Goal: Task Accomplishment & Management: Manage account settings

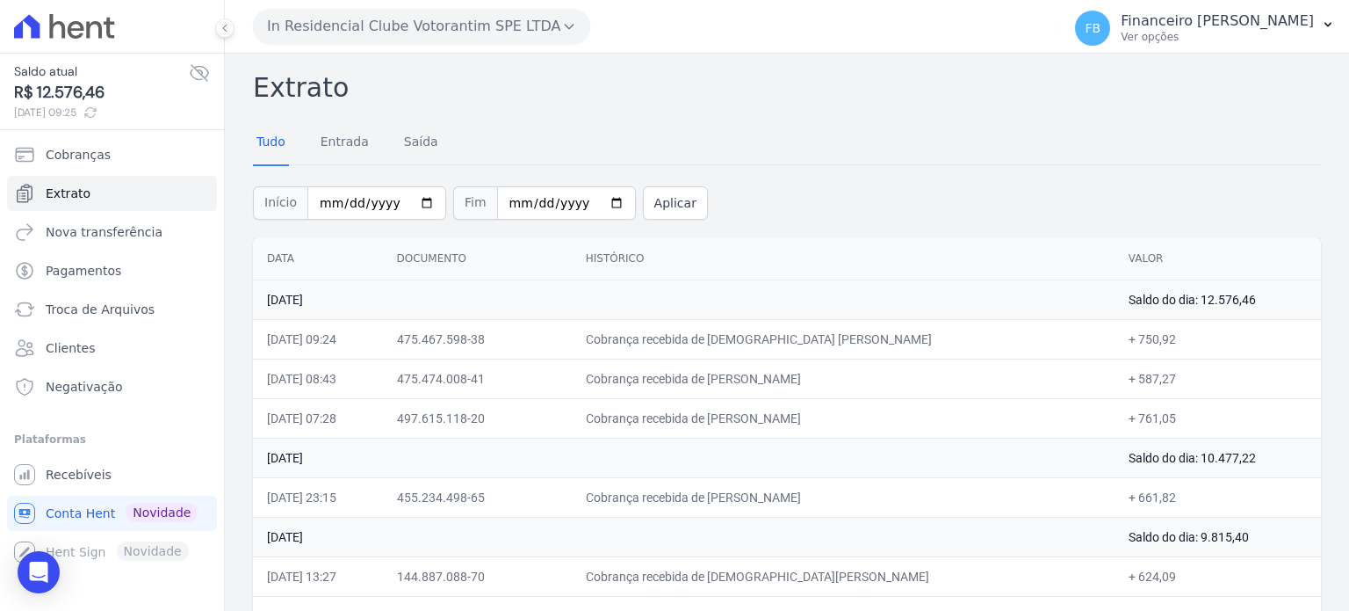
click at [805, 285] on td "[DATE]" at bounding box center [684, 299] width 862 height 40
click at [786, 336] on td "Cobrança recebida de [DEMOGRAPHIC_DATA] [PERSON_NAME]" at bounding box center [843, 339] width 543 height 40
click at [438, 17] on button "In Residencial Clube Votorantim SPE LTDA" at bounding box center [421, 26] width 337 height 35
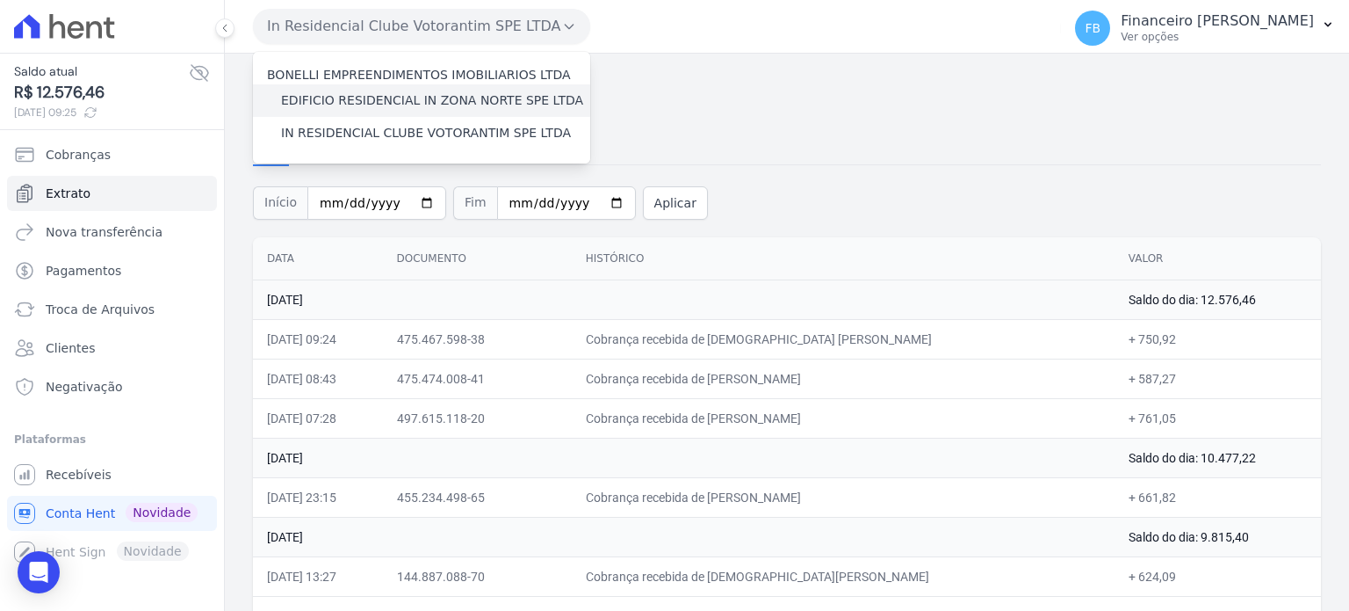
click at [418, 105] on label "EDIFICIO RESIDENCIAL IN ZONA NORTE SPE LTDA" at bounding box center [432, 100] width 302 height 18
click at [0, 0] on input "EDIFICIO RESIDENCIAL IN ZONA NORTE SPE LTDA" at bounding box center [0, 0] width 0 height 0
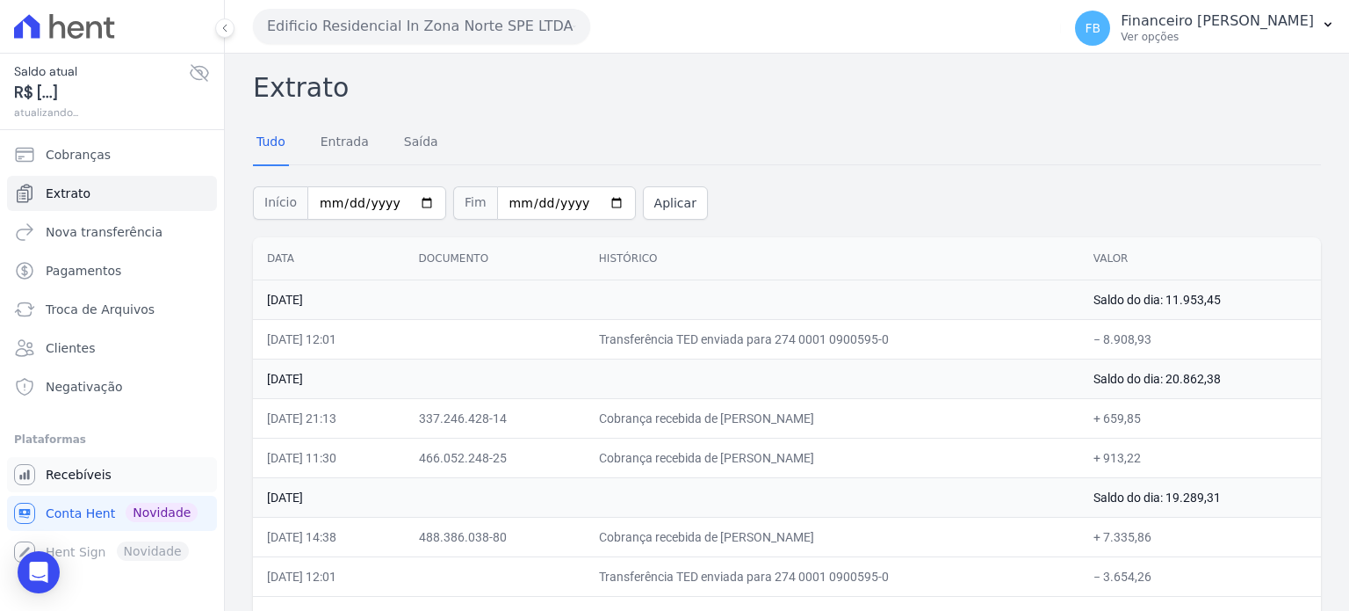
drag, startPoint x: 77, startPoint y: 479, endPoint x: 81, endPoint y: 457, distance: 22.2
click at [76, 479] on span "Recebíveis" at bounding box center [79, 475] width 66 height 18
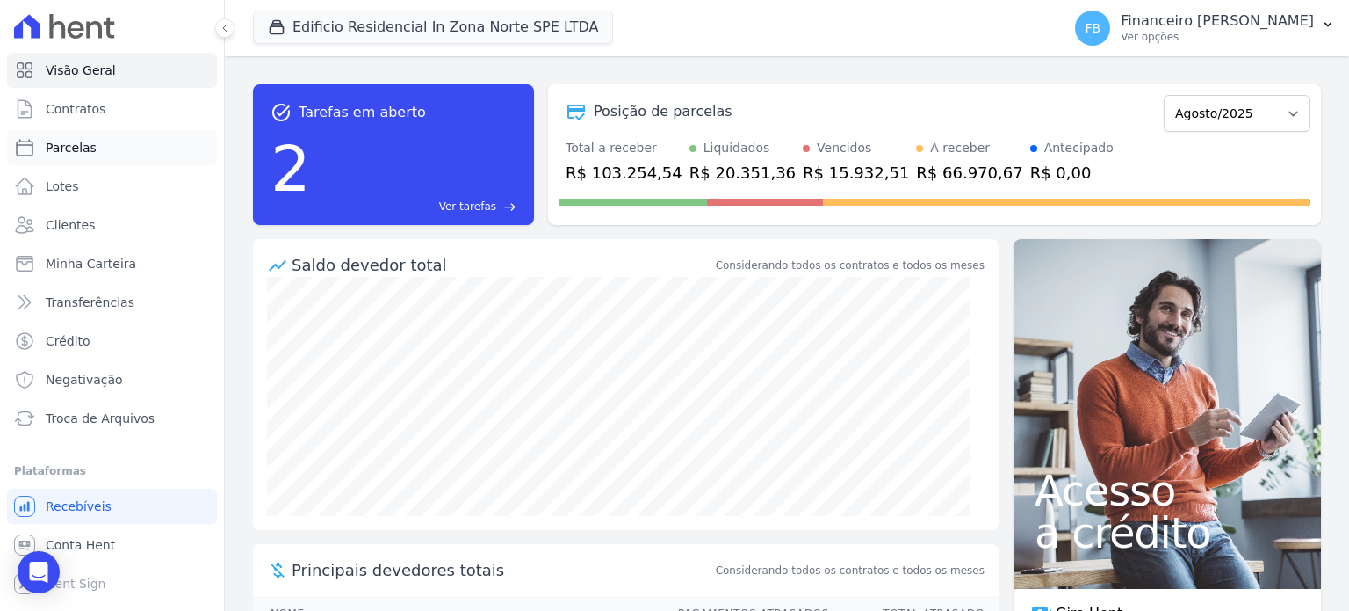
click at [83, 145] on span "Parcelas" at bounding box center [71, 148] width 51 height 18
select select
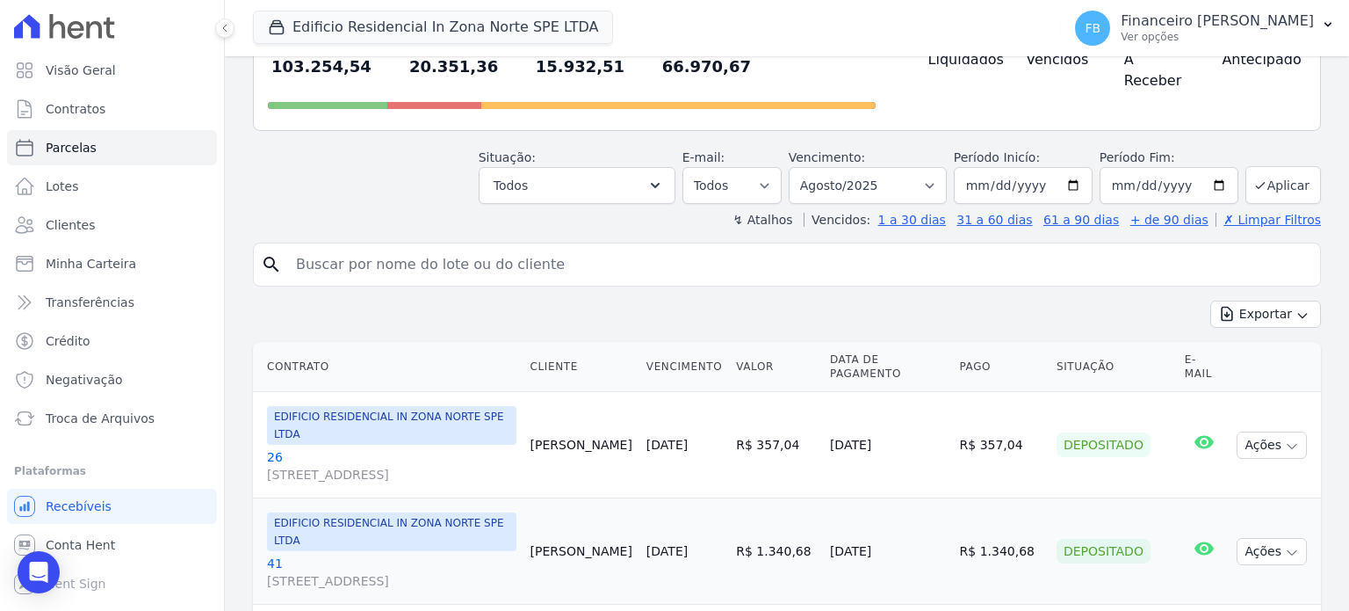
scroll to position [176, 0]
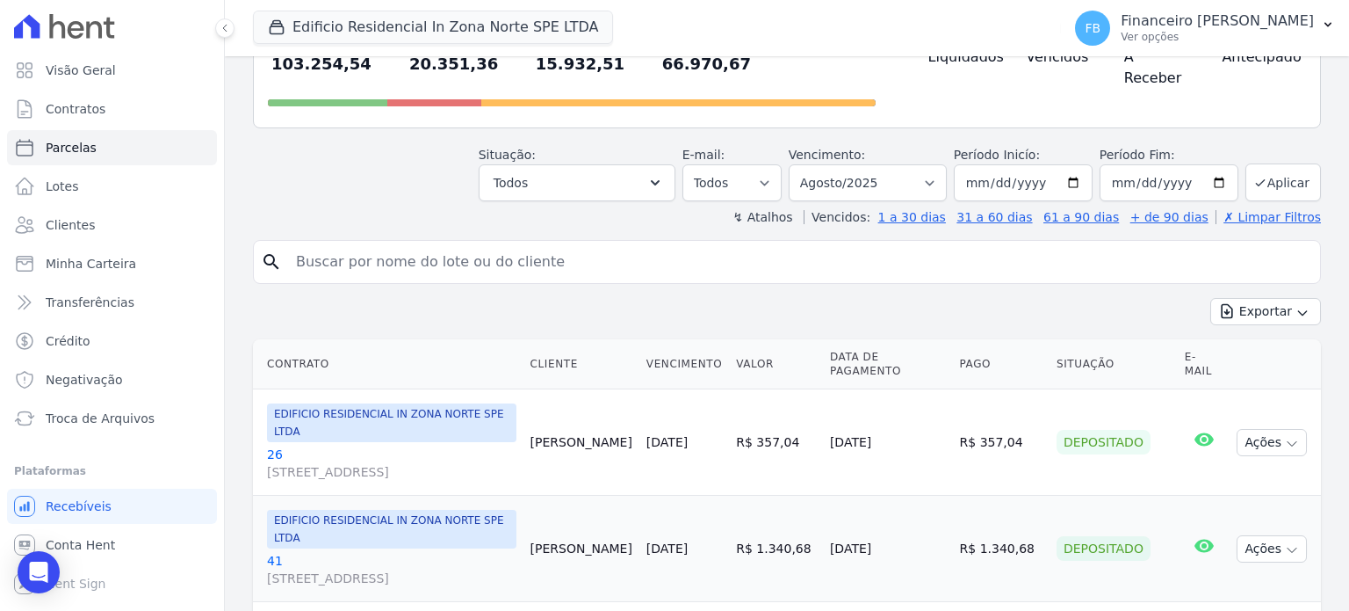
click at [569, 244] on input "search" at bounding box center [800, 261] width 1028 height 35
type input "jhonat"
click at [554, 244] on input "jhonat" at bounding box center [800, 261] width 1028 height 35
select select
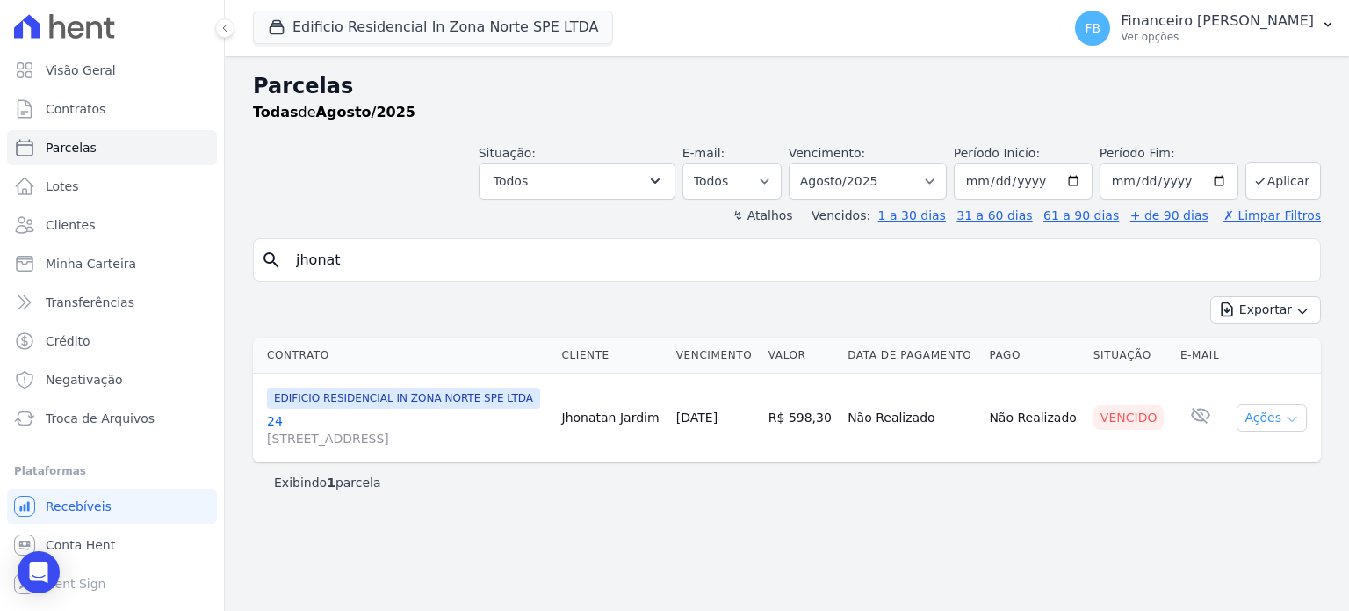
click at [1294, 419] on icon "button" at bounding box center [1292, 419] width 14 height 14
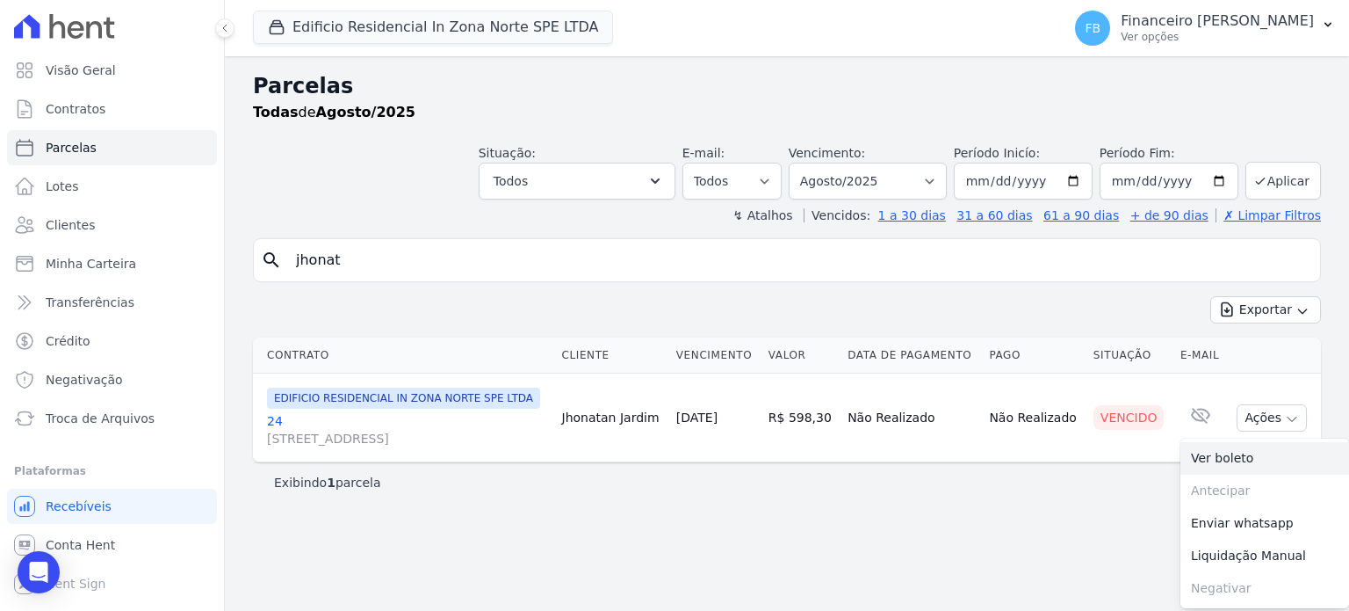
click at [1243, 457] on link "Ver boleto" at bounding box center [1265, 458] width 169 height 33
click at [279, 422] on link "24 [STREET_ADDRESS][PERSON_NAME]" at bounding box center [407, 429] width 281 height 35
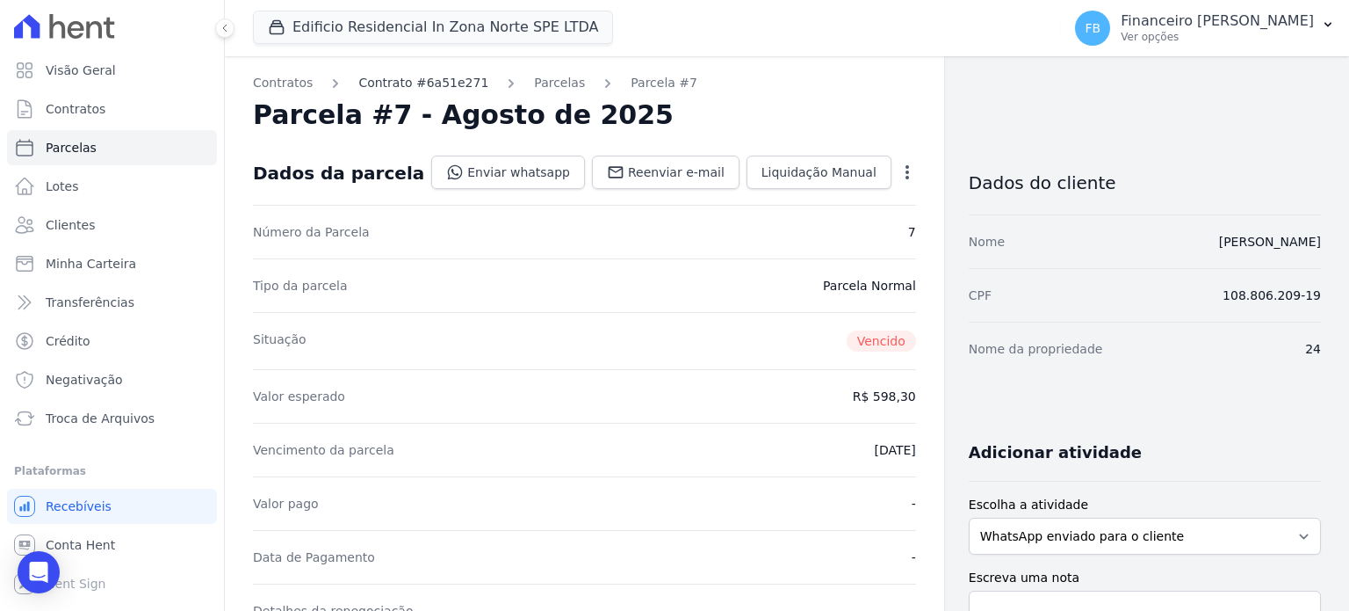
click at [443, 81] on link "Contrato #6a51e271" at bounding box center [423, 83] width 130 height 18
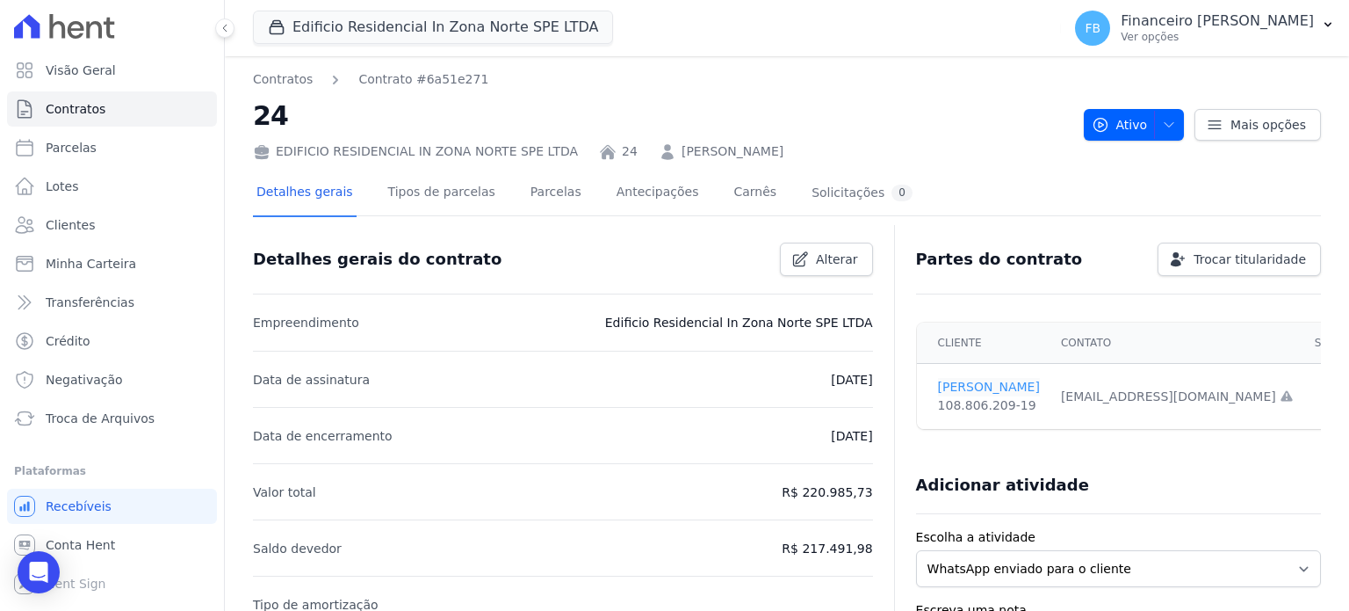
click at [1019, 386] on link "[PERSON_NAME]" at bounding box center [989, 387] width 102 height 18
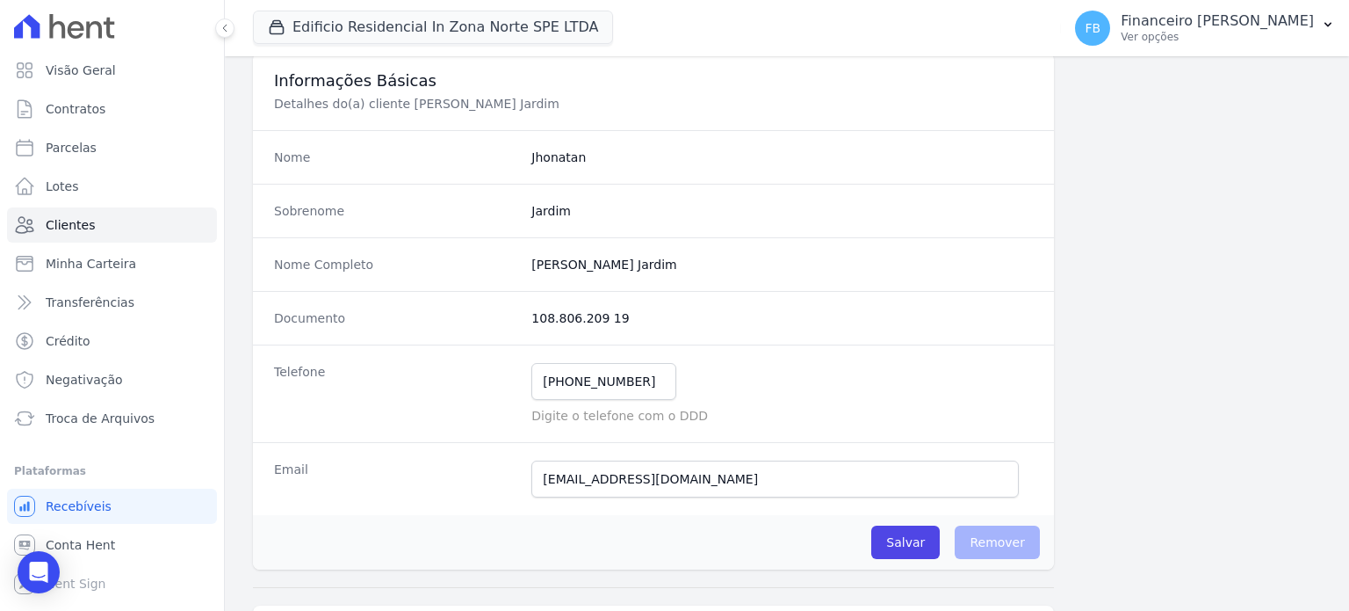
scroll to position [351, 0]
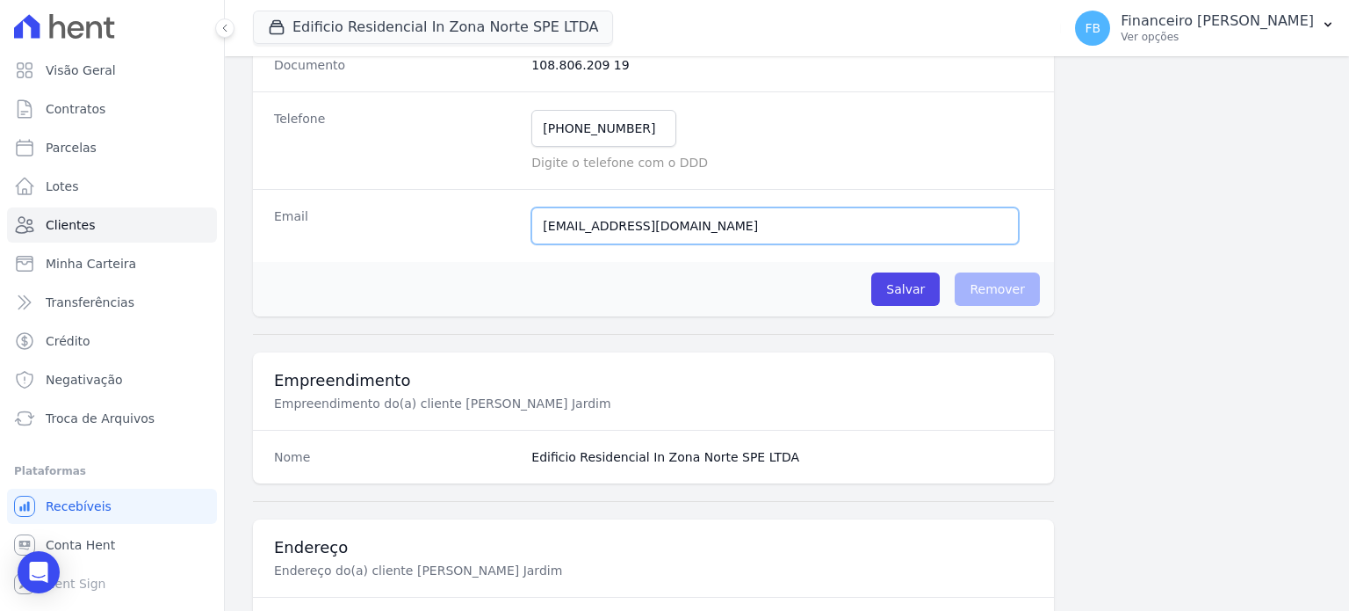
click at [771, 217] on input "[EMAIL_ADDRESS][DOMAIN_NAME]" at bounding box center [776, 225] width 488 height 37
drag, startPoint x: 771, startPoint y: 217, endPoint x: 0, endPoint y: 215, distance: 771.4
click at [0, 215] on div "Visão Geral Contratos [GEOGRAPHIC_DATA] Lotes Clientes Minha Carteira Transferê…" at bounding box center [674, 305] width 1349 height 611
paste input "[EMAIL_ADDRESS][DOMAIN_NAME]"
type input "[EMAIL_ADDRESS][DOMAIN_NAME]"
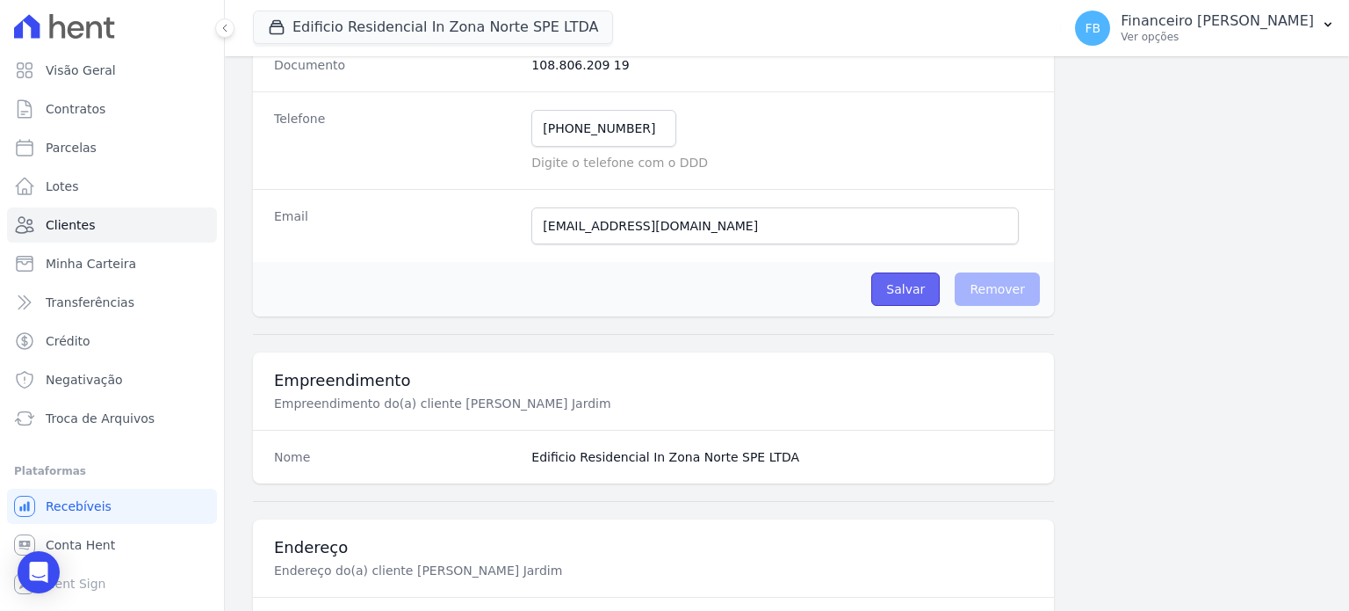
click at [902, 286] on input "Salvar" at bounding box center [906, 288] width 69 height 33
